Goal: Task Accomplishment & Management: Manage account settings

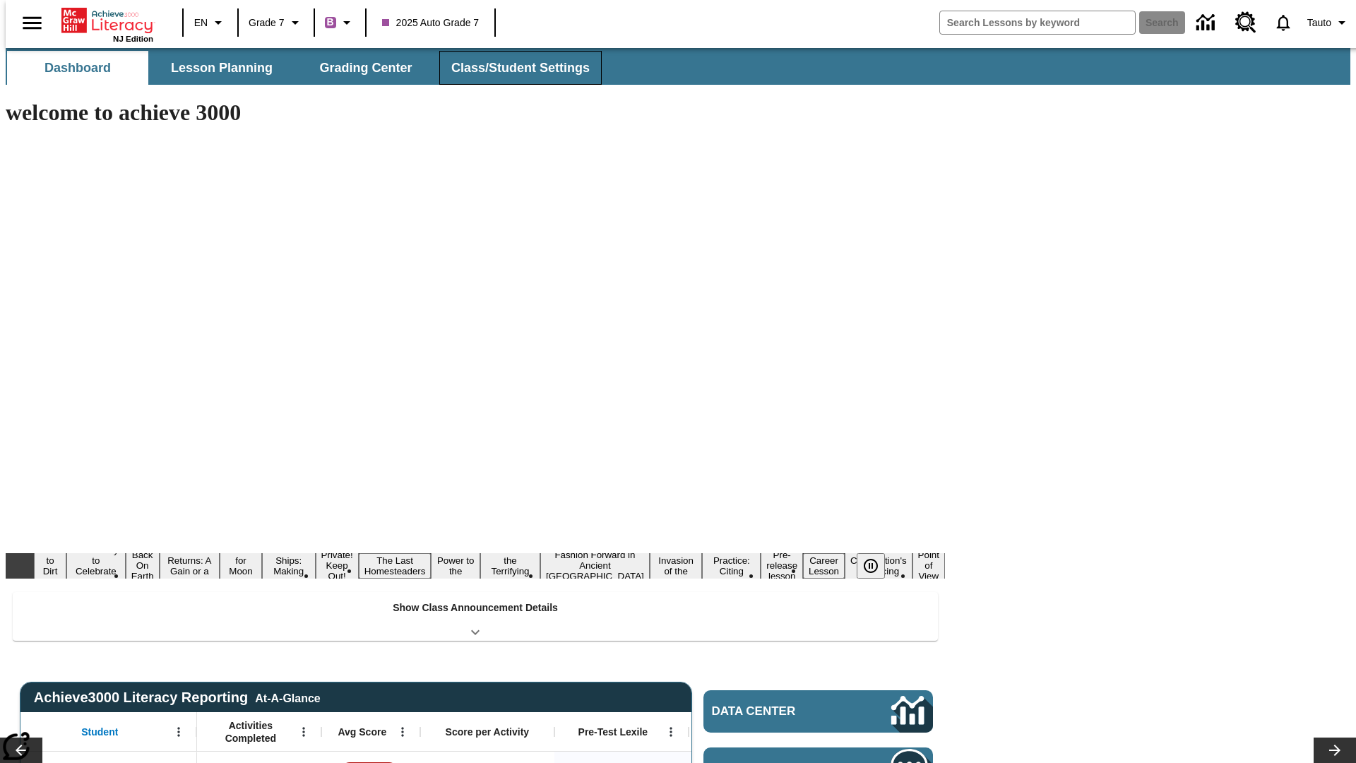
click at [513, 68] on button "Class/Student Settings" at bounding box center [520, 68] width 162 height 34
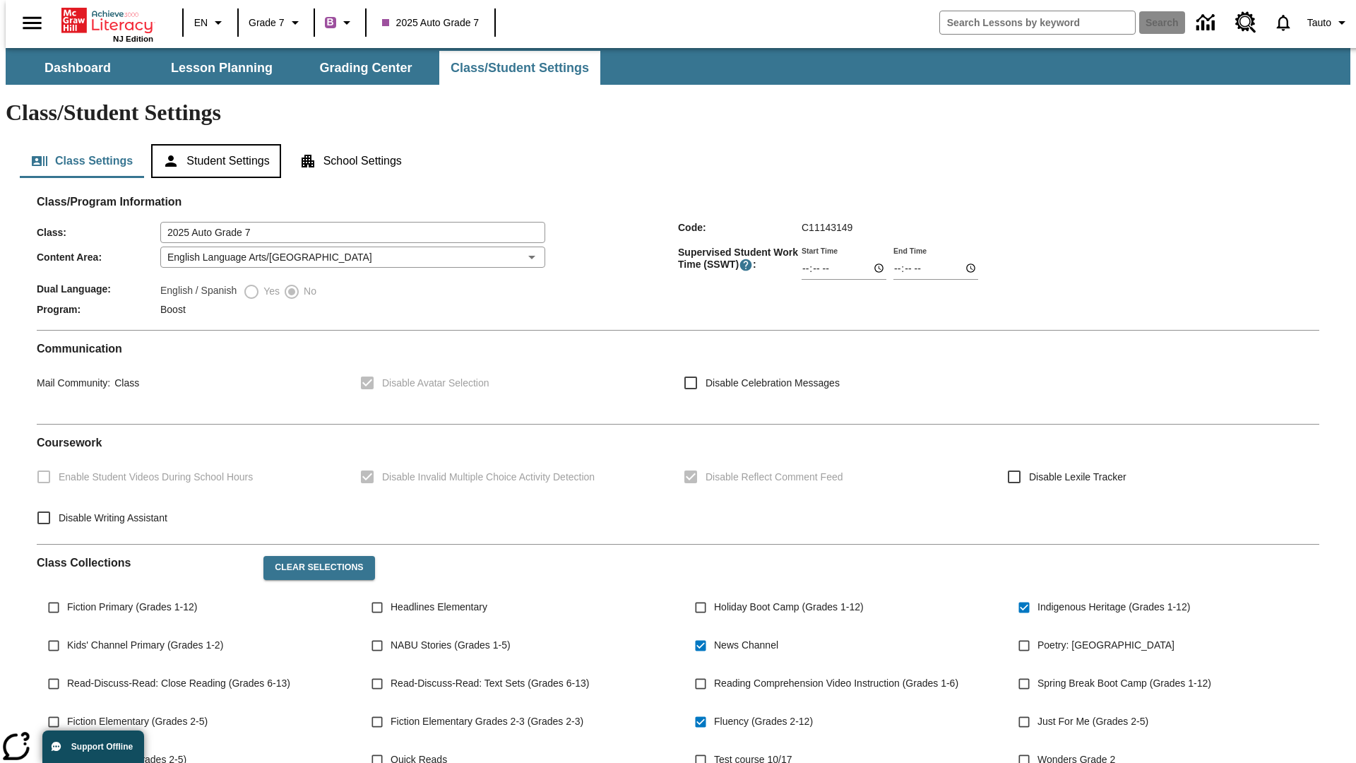
click at [213, 144] on button "Student Settings" at bounding box center [215, 161] width 129 height 34
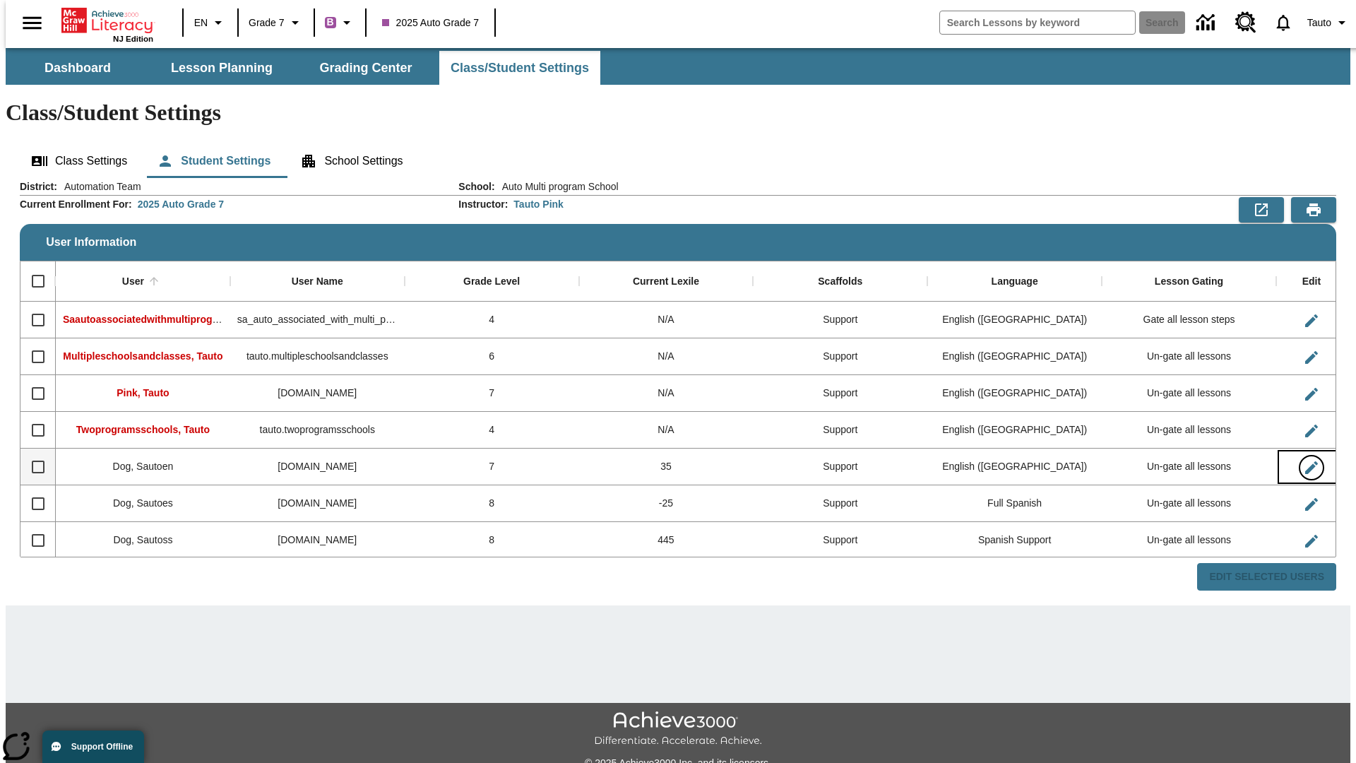
click at [1305, 461] on icon "Edit User" at bounding box center [1311, 467] width 13 height 13
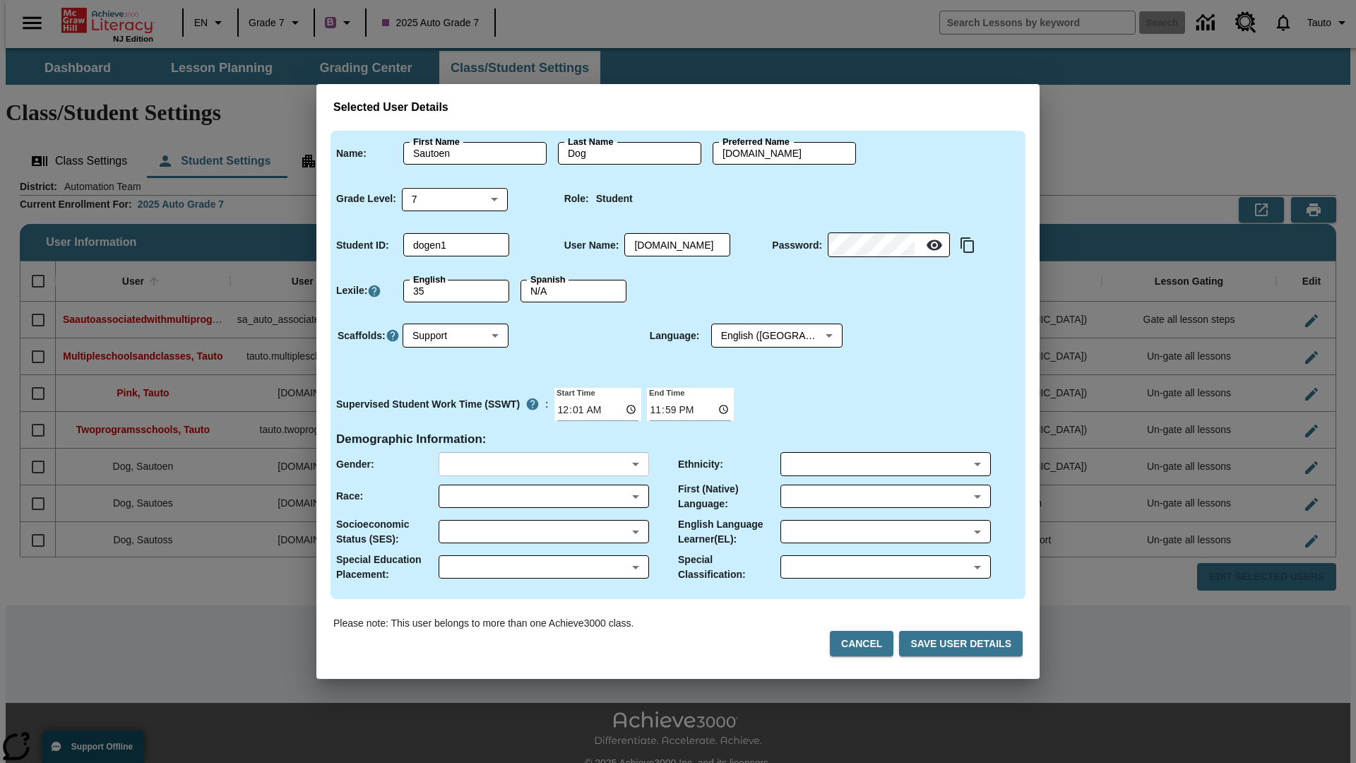
click at [543, 464] on body "Skip to main content NJ Edition EN Grade 7 B 2025 Auto Grade 7 Search 0 Tauto D…" at bounding box center [678, 421] width 1345 height 746
click at [543, 496] on body "Skip to main content NJ Edition EN Grade 7 B 2025 Auto Grade 7 Search 0 Tauto D…" at bounding box center [678, 421] width 1345 height 746
click at [543, 531] on body "Skip to main content NJ Edition EN Grade 7 B 2025 Auto Grade 7 Search 0 Tauto D…" at bounding box center [678, 421] width 1345 height 746
click at [543, 566] on body "Skip to main content NJ Edition EN Grade 7 B 2025 Auto Grade 7 Search 0 Tauto D…" at bounding box center [678, 421] width 1345 height 746
click at [885, 464] on body "Skip to main content NJ Edition EN Grade 7 B 2025 Auto Grade 7 Search 0 Tauto D…" at bounding box center [678, 421] width 1345 height 746
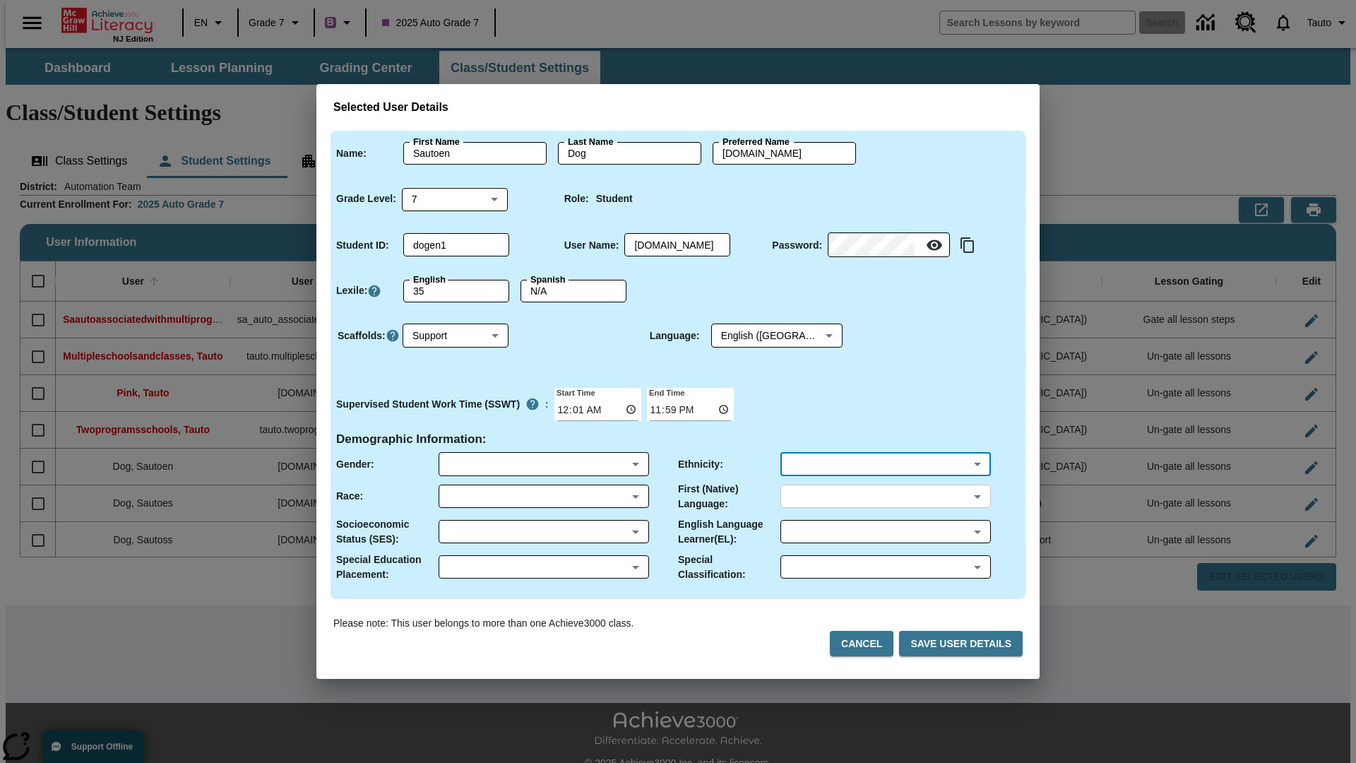
click at [885, 496] on body "Skip to main content NJ Edition EN Grade 7 B 2025 Auto Grade 7 Search 0 Tauto D…" at bounding box center [678, 421] width 1345 height 746
click at [885, 531] on body "Skip to main content NJ Edition EN Grade 7 B 2025 Auto Grade 7 Search 0 Tauto D…" at bounding box center [678, 421] width 1345 height 746
click at [885, 566] on body "Skip to main content NJ Edition EN Grade 7 B 2025 Auto Grade 7 Search 0 Tauto D…" at bounding box center [678, 421] width 1345 height 746
